Goal: Find specific page/section: Find specific page/section

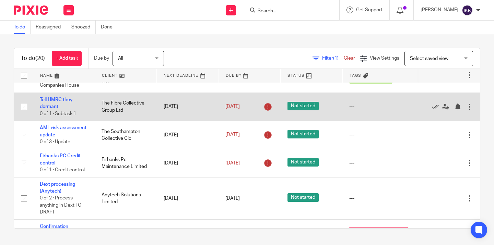
scroll to position [271, 0]
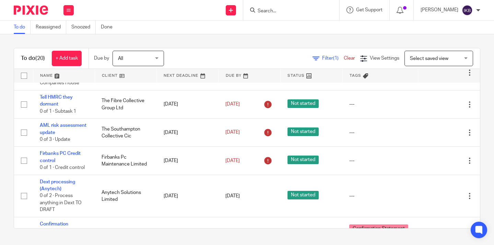
click at [257, 11] on input "Search" at bounding box center [288, 11] width 62 height 6
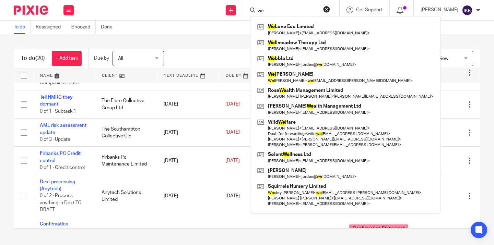
type input "we"
click at [379, 32] on div "To do Reassigned Snoozed Done" at bounding box center [247, 28] width 494 height 14
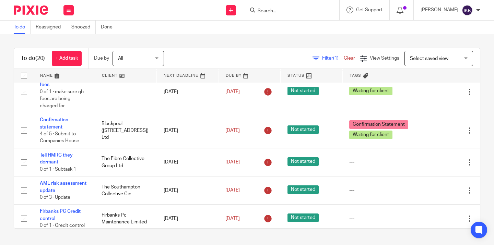
scroll to position [205, 0]
